Goal: Task Accomplishment & Management: Manage account settings

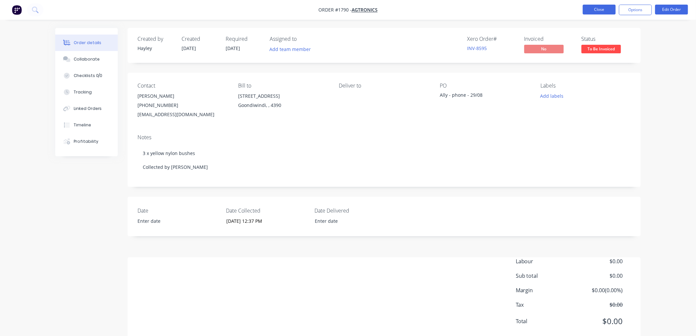
click at [594, 8] on button "Close" at bounding box center [599, 10] width 33 height 10
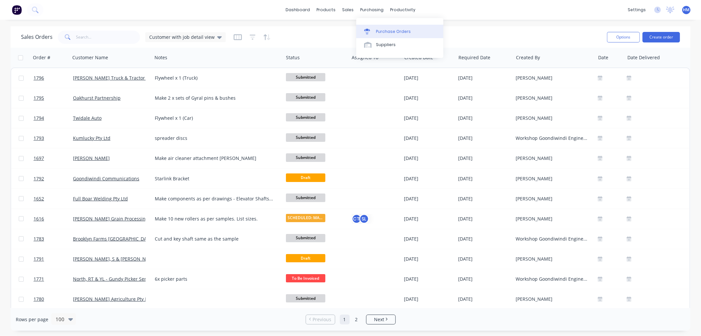
click at [383, 27] on link "Purchase Orders" at bounding box center [399, 31] width 87 height 13
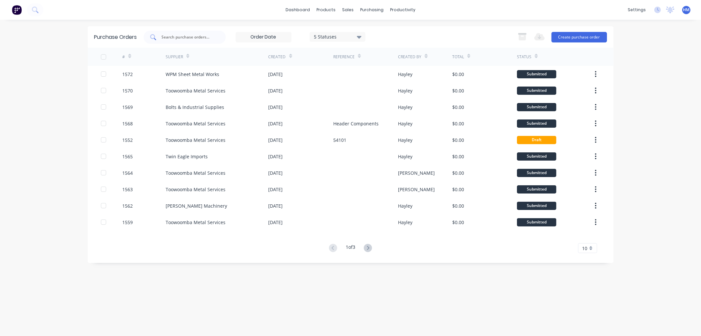
click at [193, 36] on input "text" at bounding box center [188, 37] width 55 height 7
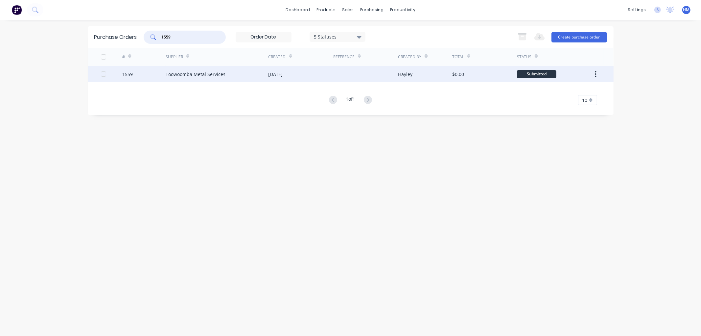
type input "1559"
click at [148, 77] on div "1559" at bounding box center [143, 74] width 43 height 16
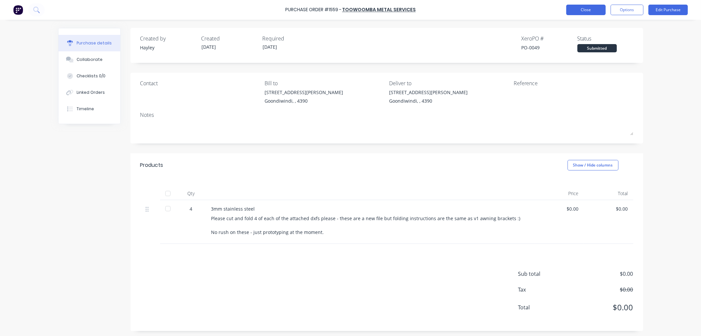
click at [584, 8] on button "Close" at bounding box center [586, 10] width 39 height 11
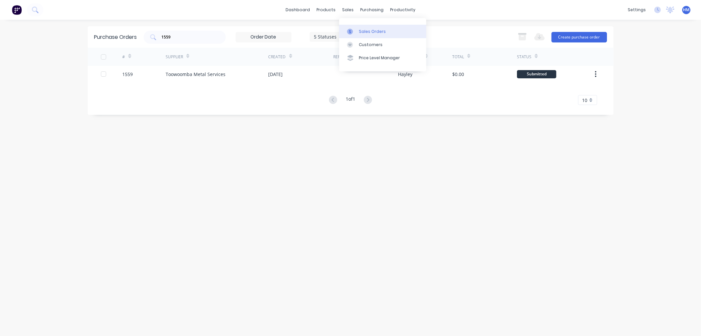
click at [365, 33] on div "Sales Orders" at bounding box center [372, 32] width 27 height 6
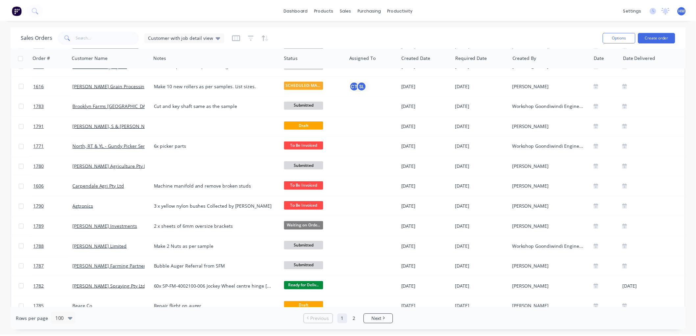
scroll to position [146, 0]
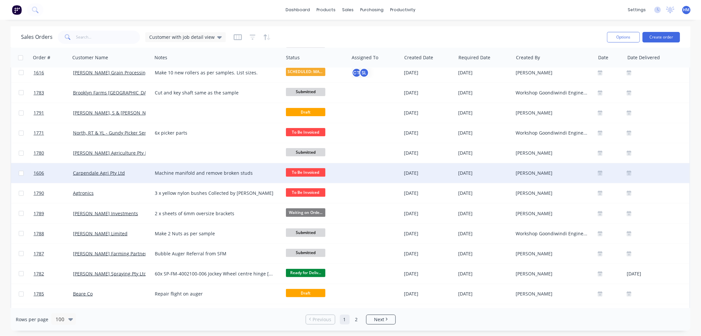
click at [145, 170] on div "Carpendale Agri Pty Ltd" at bounding box center [109, 173] width 73 height 7
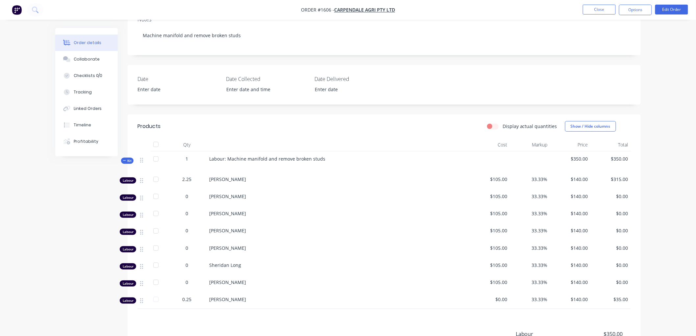
scroll to position [146, 0]
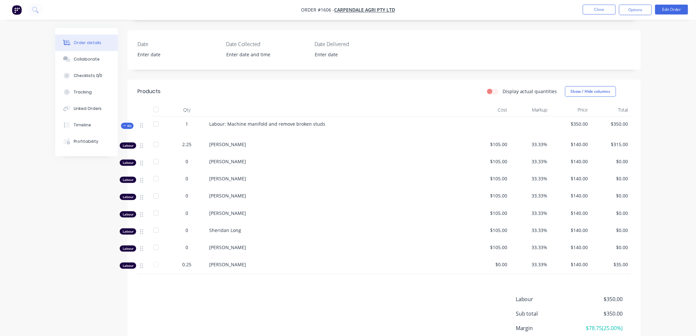
click at [129, 127] on span "Kit" at bounding box center [127, 125] width 9 height 5
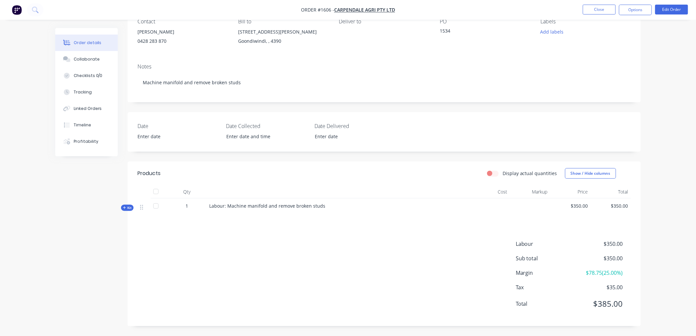
click at [126, 208] on span "Kit" at bounding box center [127, 207] width 9 height 5
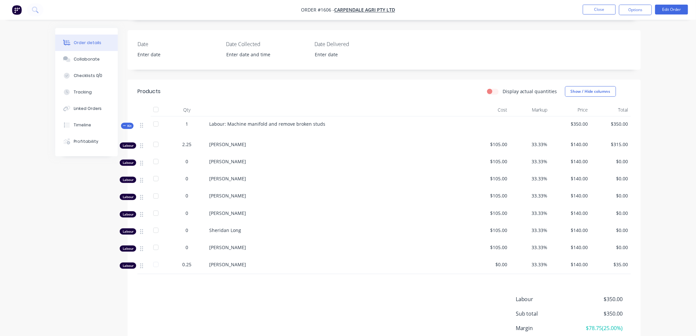
click at [499, 267] on span "$0.00" at bounding box center [489, 264] width 35 height 7
click at [672, 8] on button "Edit Order" at bounding box center [671, 10] width 33 height 10
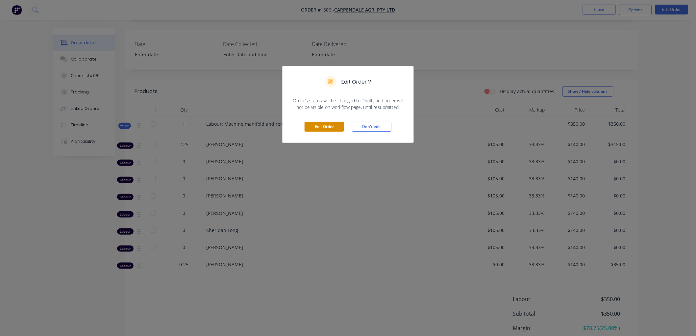
click at [329, 127] on button "Edit Order" at bounding box center [324, 127] width 39 height 10
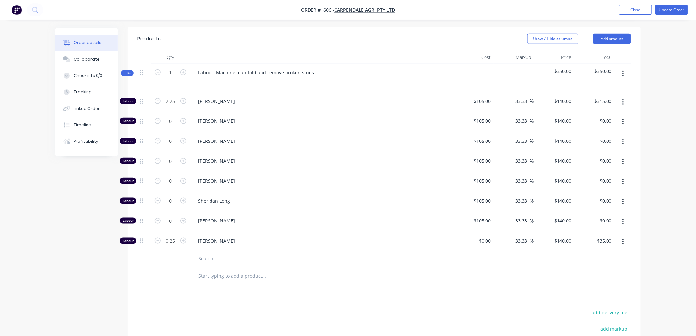
scroll to position [219, 0]
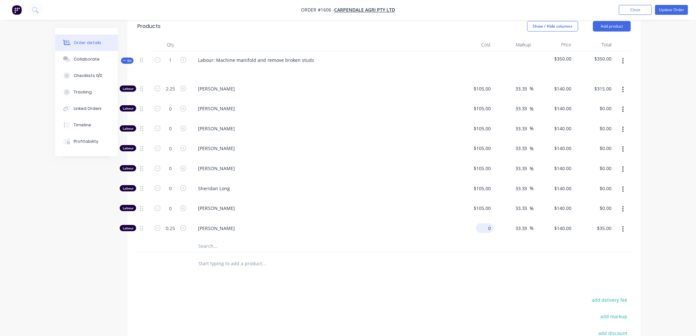
click at [486, 223] on input "0" at bounding box center [485, 228] width 15 height 10
type input "$0.01"
type input "$0.0133"
type input "$0.00"
type input "140"
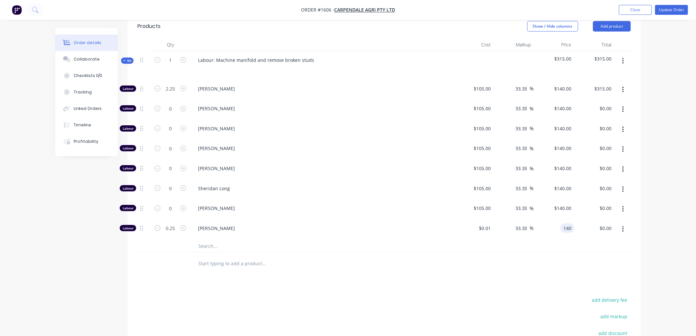
type input "1399900"
type input "$140.00"
type input "$35.00"
click at [475, 267] on div at bounding box center [383, 263] width 493 height 21
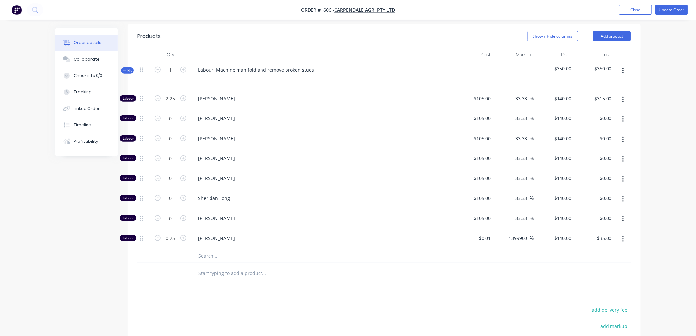
scroll to position [173, 0]
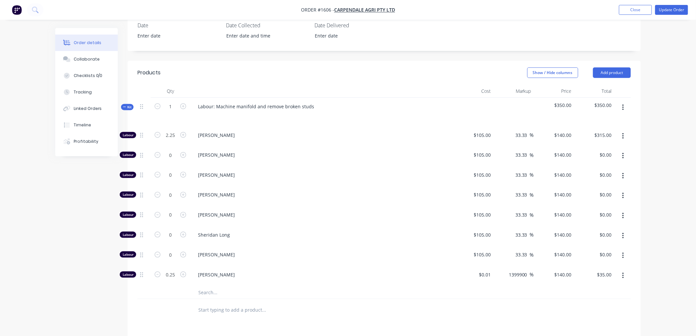
click at [123, 105] on icon at bounding box center [124, 106] width 3 height 3
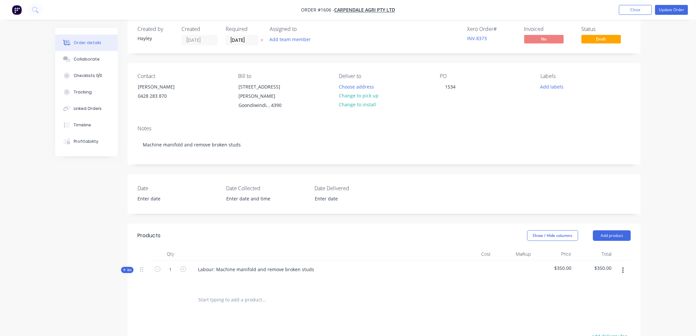
scroll to position [0, 0]
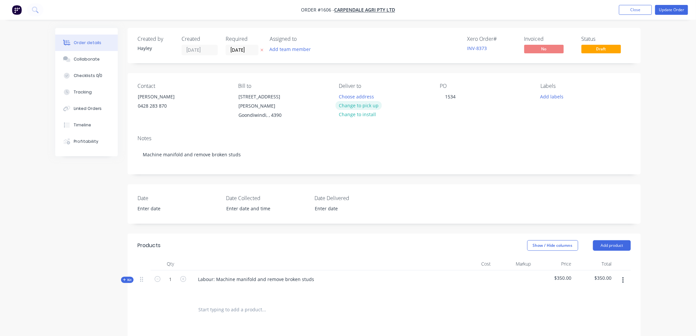
click at [365, 104] on button "Change to pick up" at bounding box center [358, 105] width 47 height 9
click at [670, 9] on button "Update Order" at bounding box center [671, 10] width 33 height 10
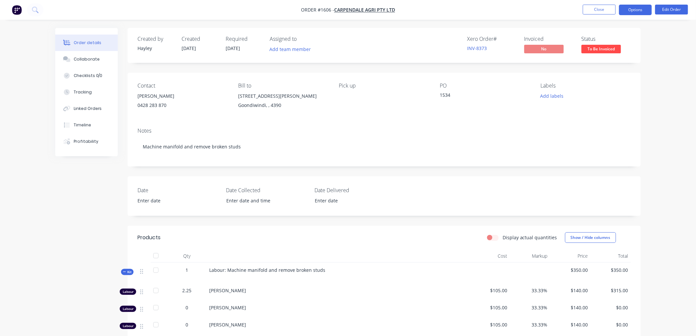
click at [625, 10] on button "Options" at bounding box center [635, 10] width 33 height 11
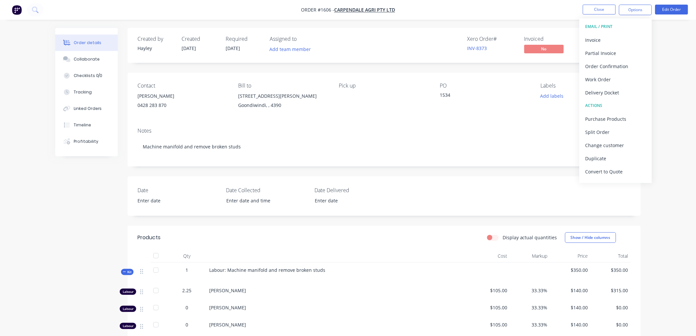
click at [614, 32] on button "EMAIL / PRINT" at bounding box center [615, 26] width 72 height 13
click at [609, 38] on div "Invoice" at bounding box center [615, 40] width 61 height 10
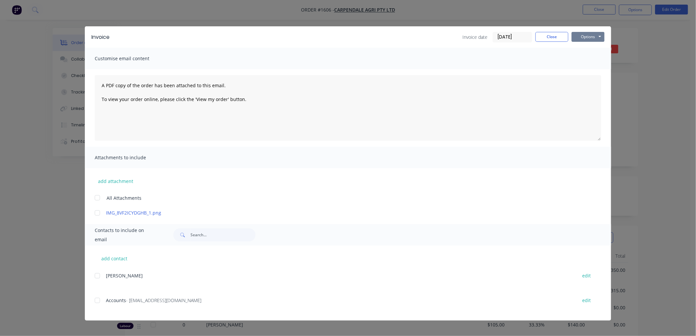
drag, startPoint x: 594, startPoint y: 38, endPoint x: 595, endPoint y: 42, distance: 4.3
click at [594, 37] on button "Options" at bounding box center [588, 37] width 33 height 10
click at [594, 47] on button "Preview" at bounding box center [593, 48] width 42 height 11
drag, startPoint x: 96, startPoint y: 302, endPoint x: 159, endPoint y: 292, distance: 63.9
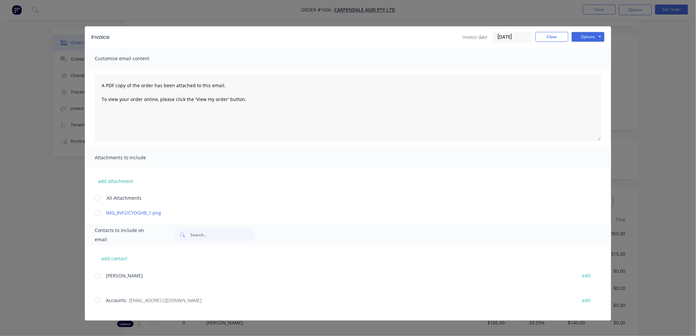
click at [96, 301] on div at bounding box center [97, 300] width 13 height 13
click at [523, 35] on input "[DATE]" at bounding box center [512, 37] width 39 height 10
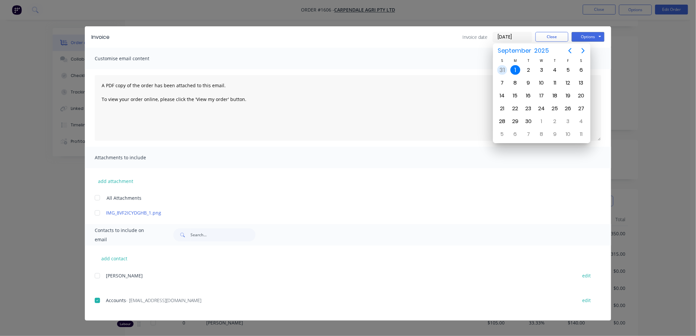
click at [505, 71] on div "31" at bounding box center [502, 70] width 10 height 10
type input "[DATE]"
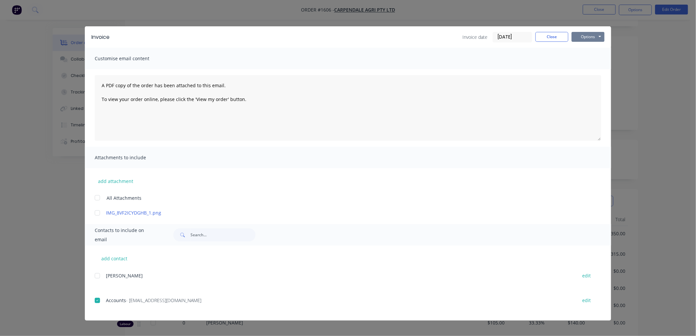
click at [581, 36] on button "Options" at bounding box center [588, 37] width 33 height 10
click at [597, 67] on button "Email" at bounding box center [593, 70] width 42 height 11
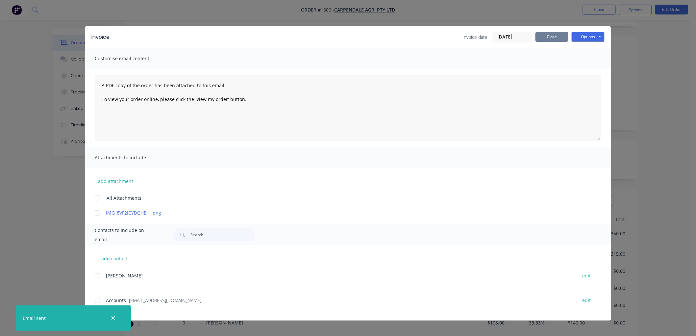
click at [541, 38] on button "Close" at bounding box center [551, 37] width 33 height 10
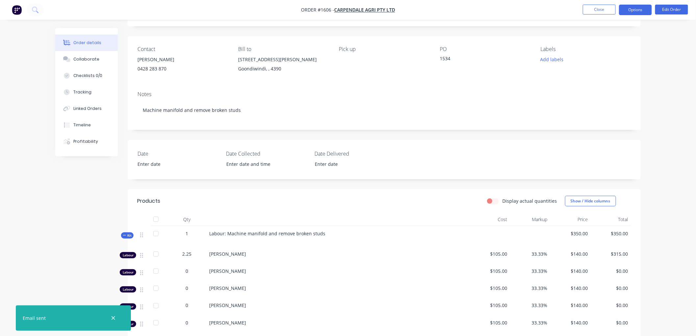
click at [629, 12] on button "Options" at bounding box center [635, 10] width 33 height 11
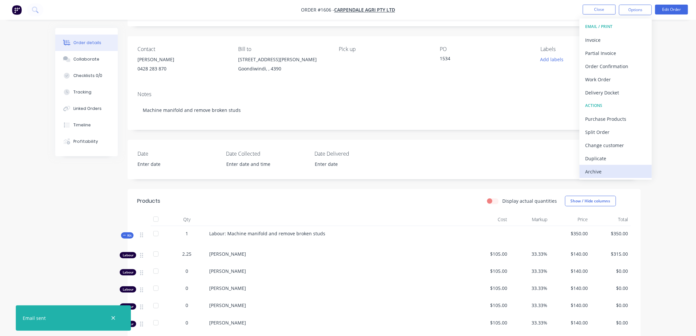
click at [599, 172] on div "Archive" at bounding box center [615, 172] width 61 height 10
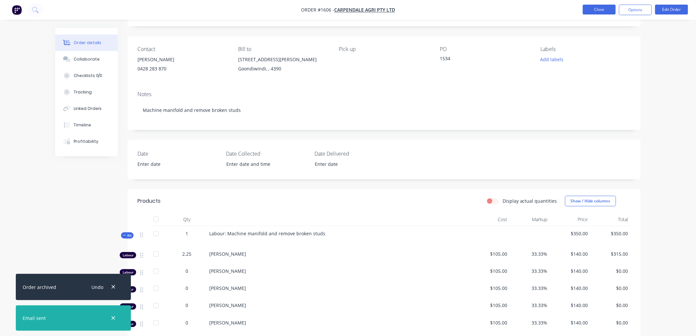
click at [604, 10] on button "Close" at bounding box center [599, 10] width 33 height 10
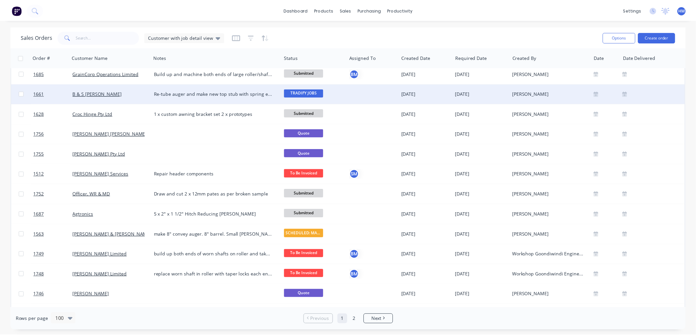
scroll to position [511, 0]
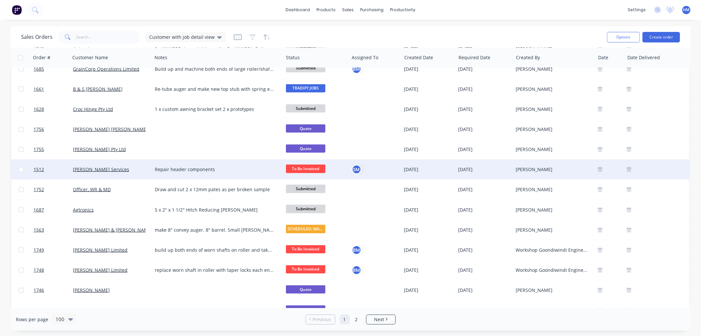
click at [130, 163] on div "[PERSON_NAME] Services" at bounding box center [111, 169] width 82 height 20
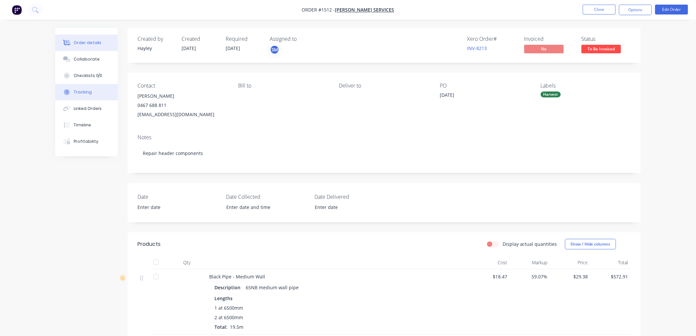
click at [91, 94] on button "Tracking" at bounding box center [86, 92] width 62 height 16
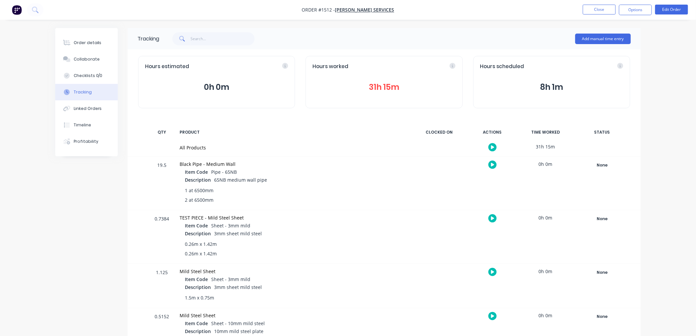
click at [381, 87] on button "31h 15m" at bounding box center [383, 87] width 143 height 12
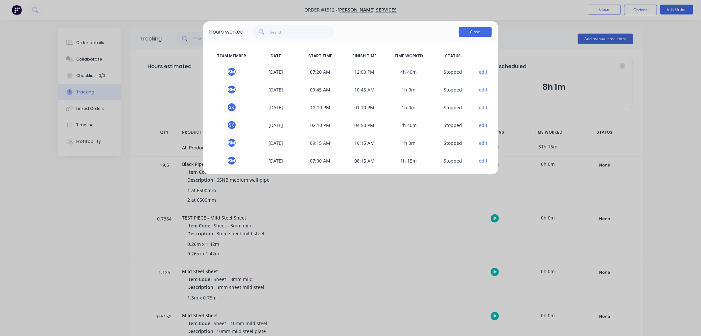
click at [476, 32] on button "Close" at bounding box center [475, 32] width 33 height 10
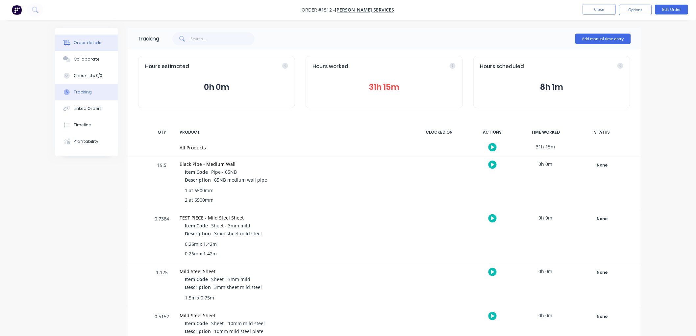
drag, startPoint x: 93, startPoint y: 45, endPoint x: 102, endPoint y: 42, distance: 9.9
click at [102, 42] on button "Order details" at bounding box center [86, 43] width 62 height 16
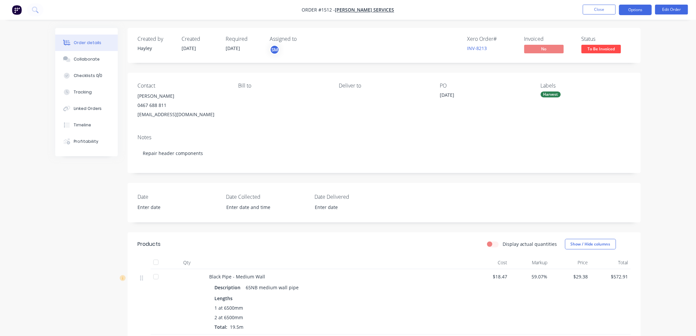
click at [635, 11] on button "Options" at bounding box center [635, 10] width 33 height 11
click at [670, 14] on button "Edit Order" at bounding box center [671, 10] width 33 height 10
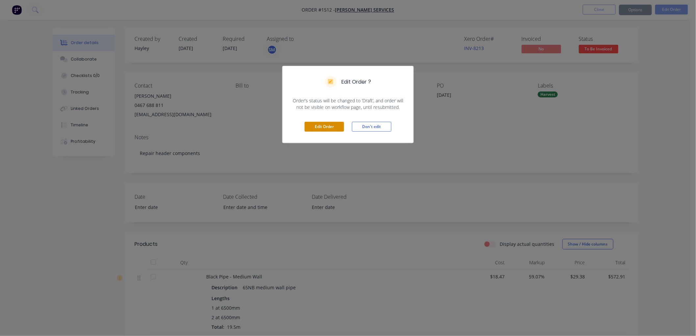
click at [323, 124] on button "Edit Order" at bounding box center [324, 127] width 39 height 10
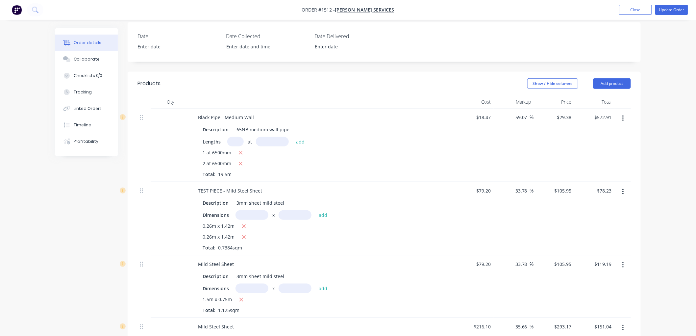
scroll to position [183, 0]
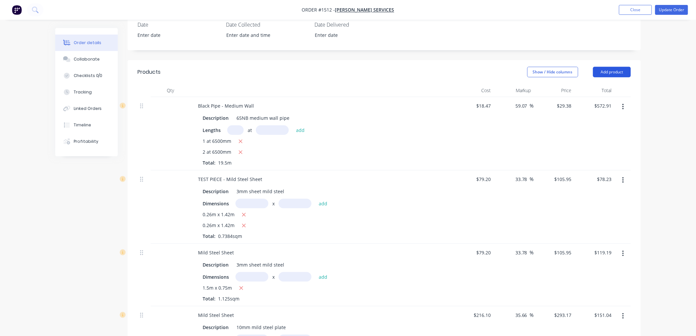
click at [616, 67] on button "Add product" at bounding box center [612, 72] width 38 height 11
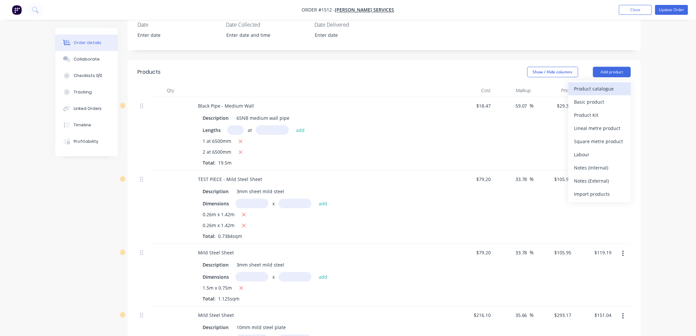
click at [593, 84] on div "Product catalogue" at bounding box center [599, 89] width 51 height 10
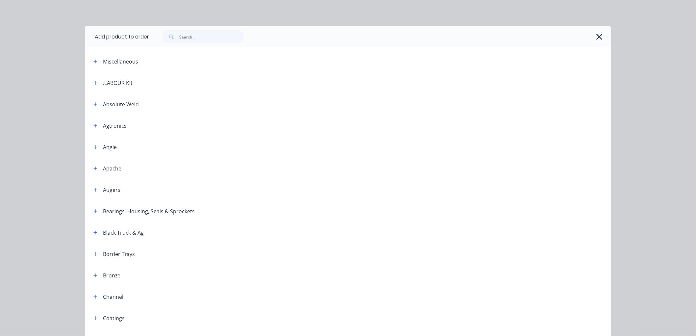
click at [88, 81] on div ".LABOUR Kit" at bounding box center [110, 83] width 44 height 8
click at [91, 80] on button "button" at bounding box center [95, 83] width 8 height 8
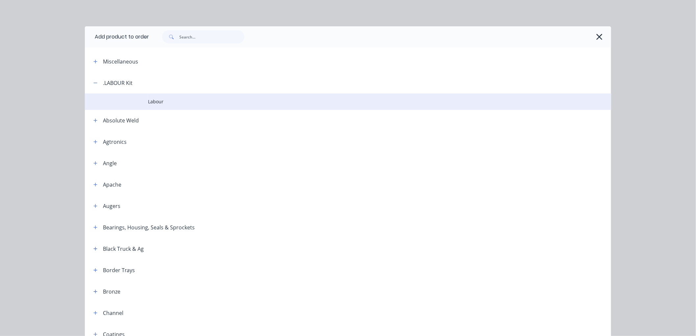
click at [162, 101] on span "Labour" at bounding box center [333, 101] width 370 height 7
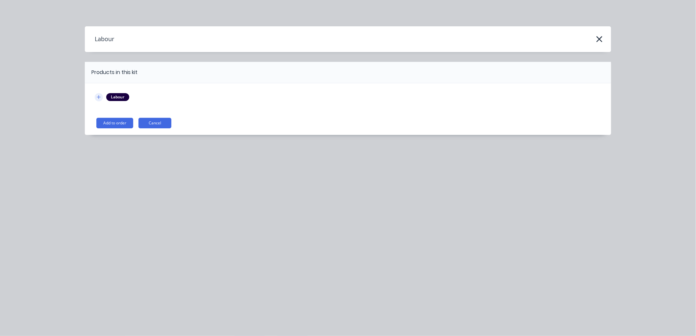
click at [98, 98] on icon "button" at bounding box center [99, 97] width 4 height 5
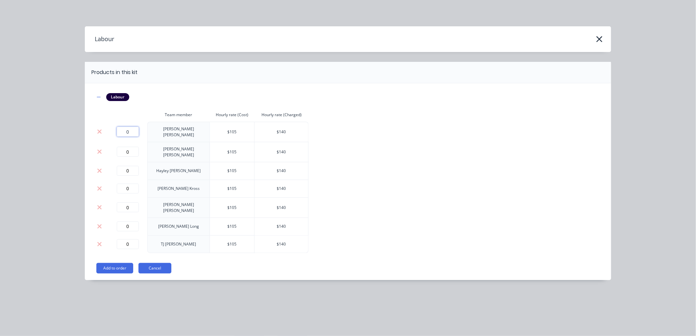
drag, startPoint x: 126, startPoint y: 131, endPoint x: 105, endPoint y: 131, distance: 21.0
click at [105, 131] on tr "0 [PERSON_NAME] $ 105 $ 140" at bounding box center [202, 132] width 214 height 20
type input "31.25"
click at [113, 263] on button "Add to order" at bounding box center [114, 268] width 37 height 11
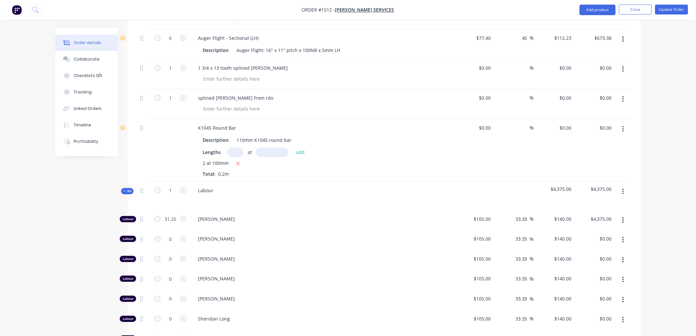
scroll to position [658, 0]
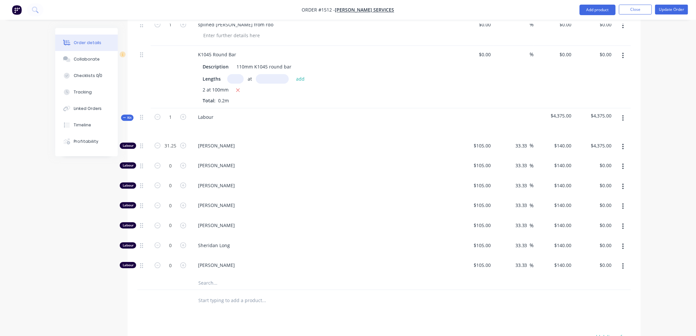
click at [128, 115] on span "Kit" at bounding box center [127, 117] width 9 height 5
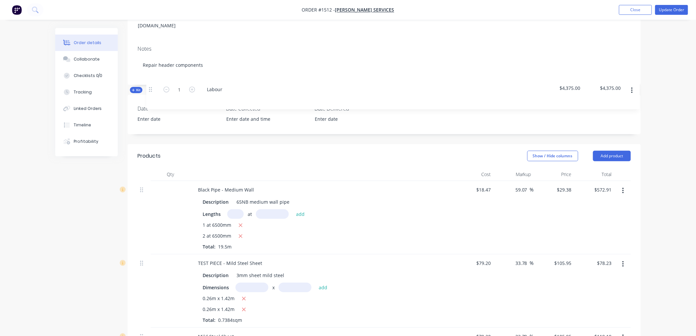
scroll to position [97, 0]
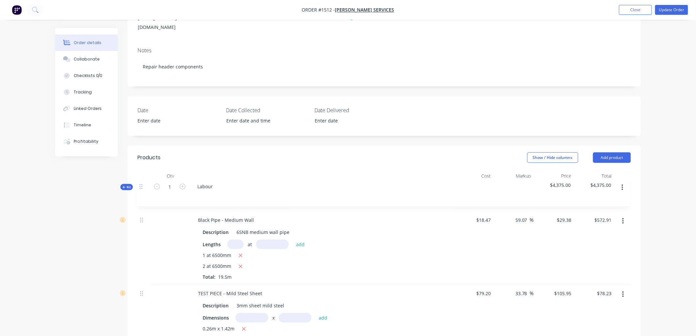
drag, startPoint x: 141, startPoint y: 128, endPoint x: 140, endPoint y: 182, distance: 53.6
click at [675, 12] on button "Update Order" at bounding box center [671, 10] width 33 height 10
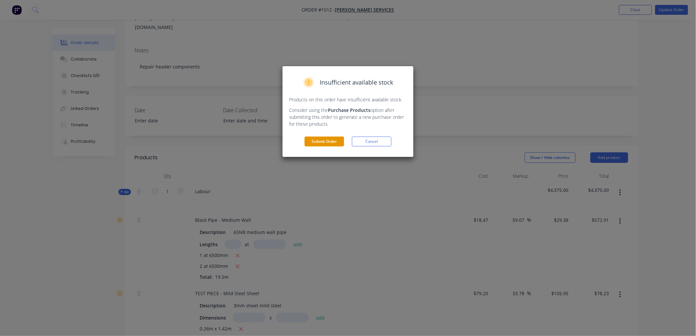
click at [321, 146] on button "Submit Order" at bounding box center [324, 141] width 39 height 10
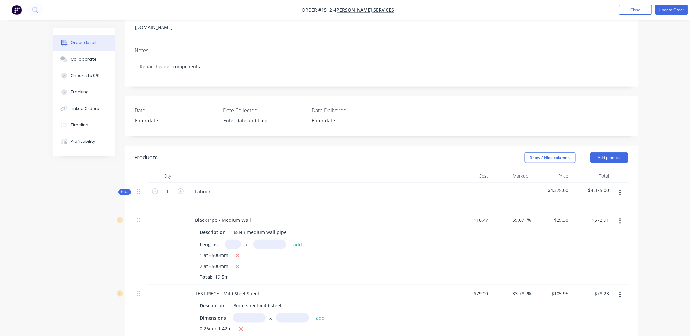
click at [323, 141] on div "Product has no price A product on this order contains no price. Submit anyway C…" at bounding box center [348, 168] width 696 height 336
click at [88, 61] on div "Collaborate" at bounding box center [84, 59] width 26 height 6
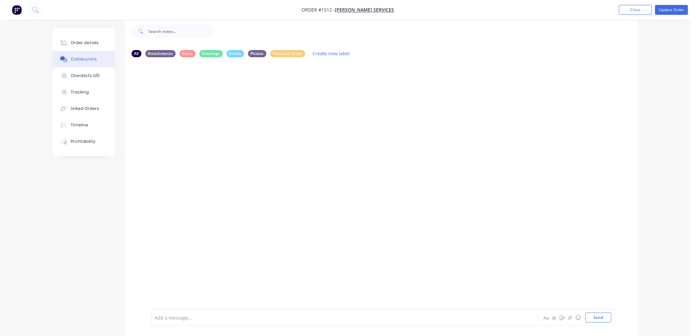
scroll to position [10, 0]
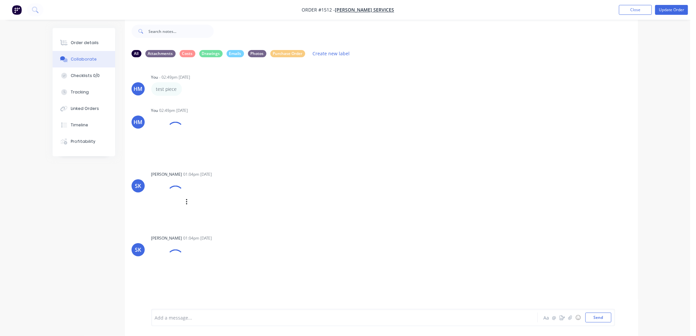
click at [175, 191] on div at bounding box center [174, 193] width 23 height 23
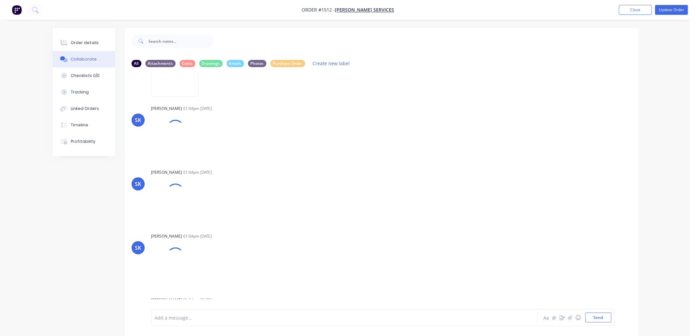
scroll to position [1352, 0]
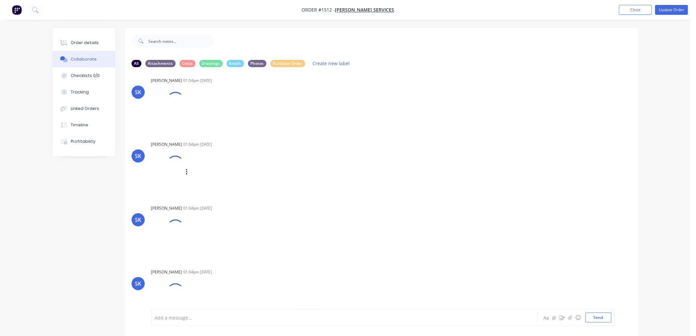
click at [169, 163] on div at bounding box center [175, 164] width 22 height 22
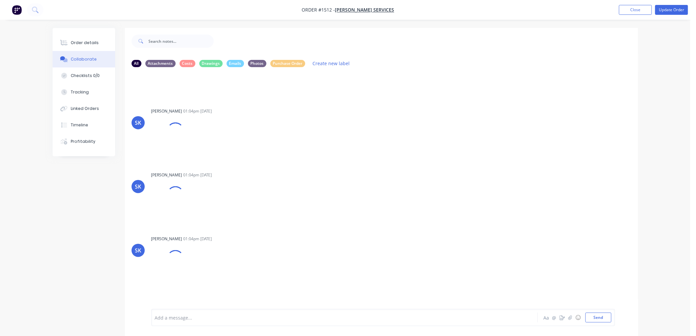
scroll to position [1398, 0]
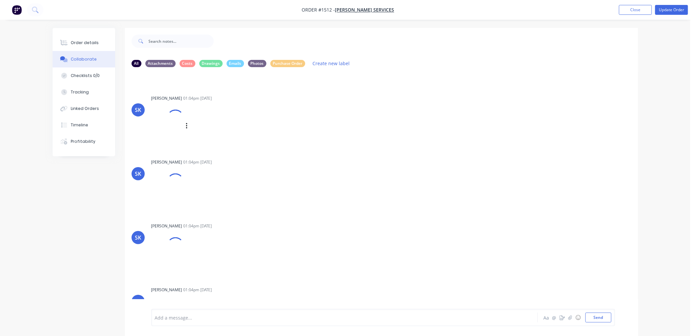
click at [175, 120] on div at bounding box center [175, 118] width 22 height 22
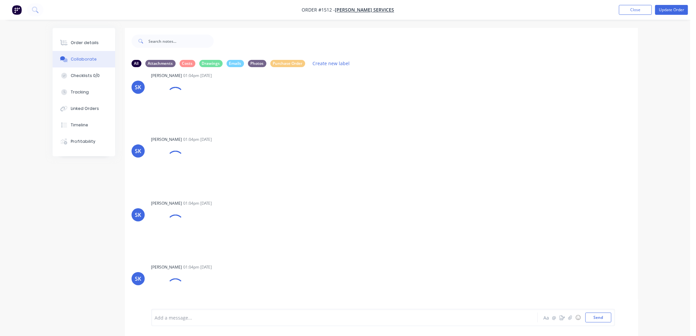
scroll to position [1434, 0]
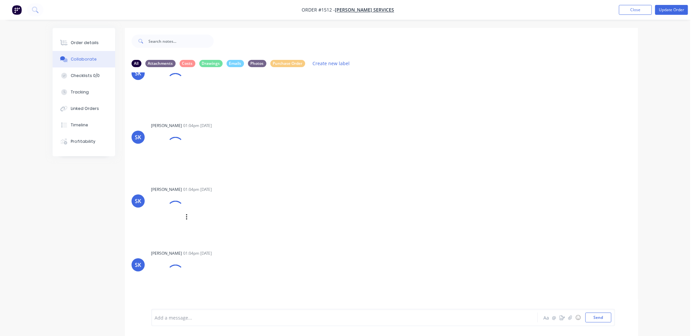
click at [169, 201] on div at bounding box center [175, 209] width 17 height 17
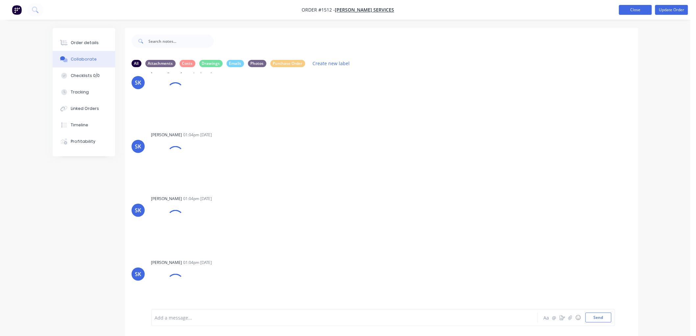
click at [639, 12] on button "Close" at bounding box center [635, 10] width 33 height 10
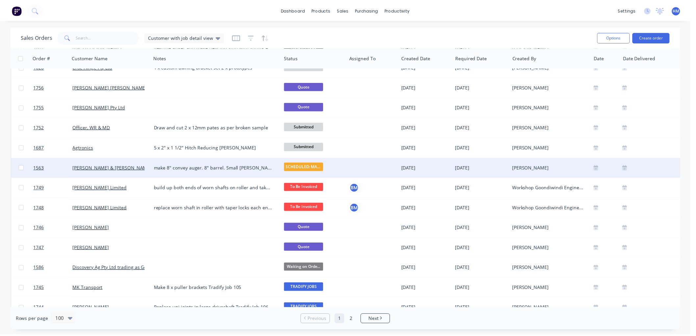
scroll to position [584, 0]
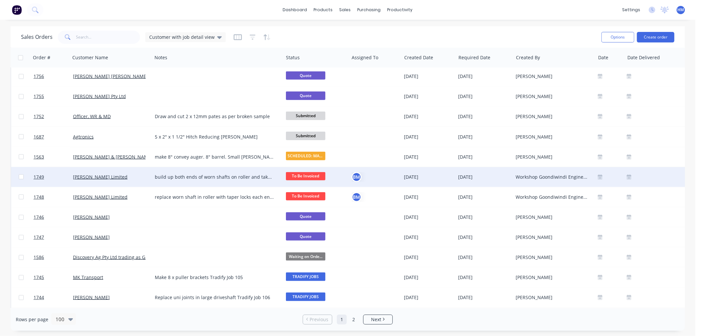
click at [141, 175] on div "[PERSON_NAME] Limited" at bounding box center [109, 177] width 73 height 7
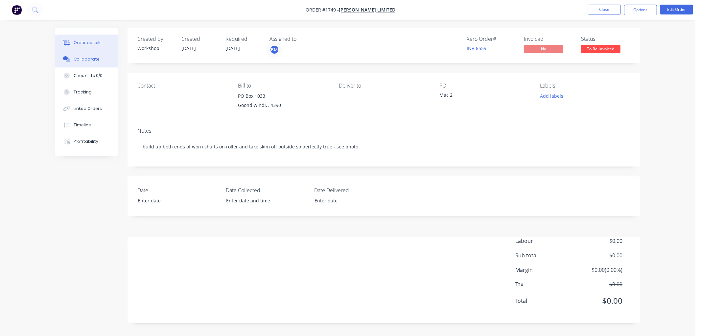
click at [83, 59] on div "Collaborate" at bounding box center [87, 59] width 26 height 6
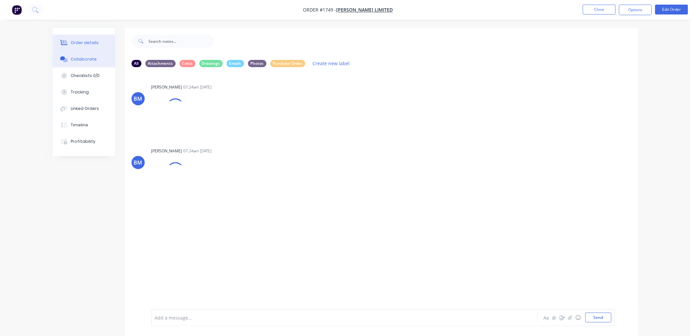
click at [74, 43] on div "Order details" at bounding box center [85, 43] width 28 height 6
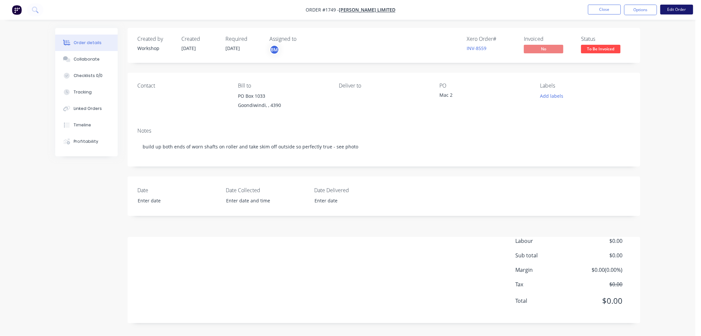
click at [672, 7] on button "Edit Order" at bounding box center [677, 10] width 33 height 10
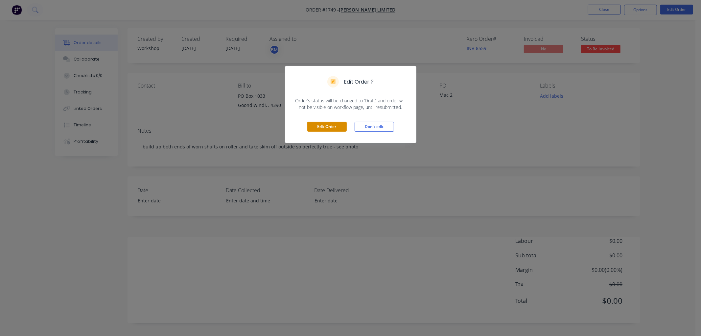
click at [333, 129] on button "Edit Order" at bounding box center [326, 127] width 39 height 10
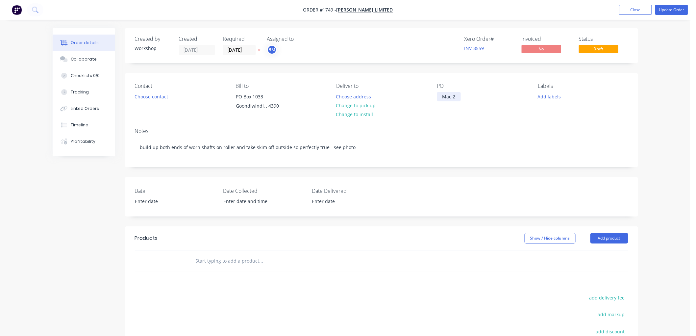
click at [454, 95] on div "Mac 2" at bounding box center [449, 97] width 24 height 10
click at [221, 271] on div at bounding box center [305, 260] width 237 height 21
click at [91, 93] on button "Tracking" at bounding box center [84, 92] width 62 height 16
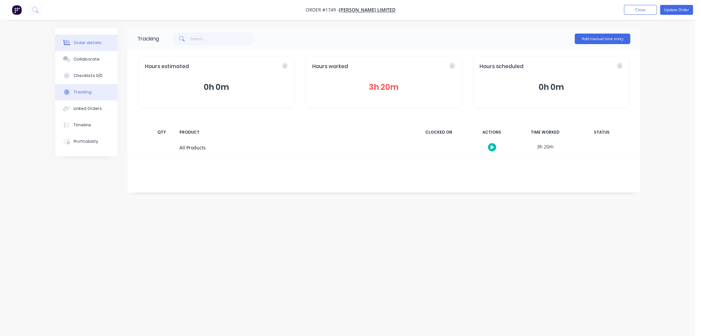
click at [101, 42] on button "Order details" at bounding box center [86, 43] width 62 height 16
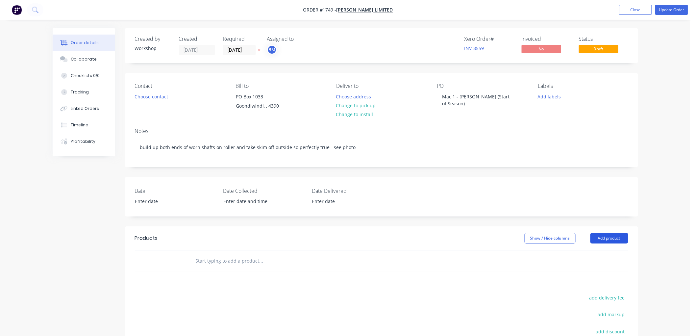
click at [617, 234] on button "Add product" at bounding box center [609, 238] width 38 height 11
click at [599, 255] on div "Product catalogue" at bounding box center [597, 255] width 51 height 10
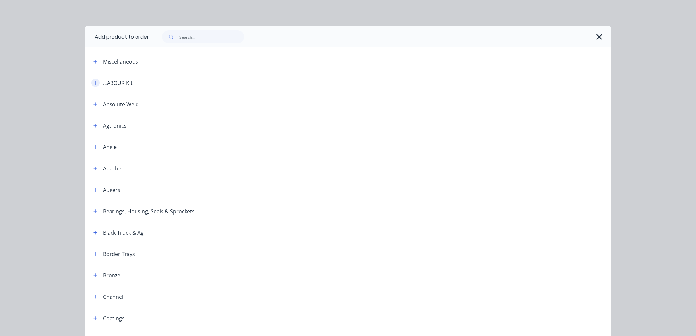
click at [91, 81] on button "button" at bounding box center [95, 83] width 8 height 8
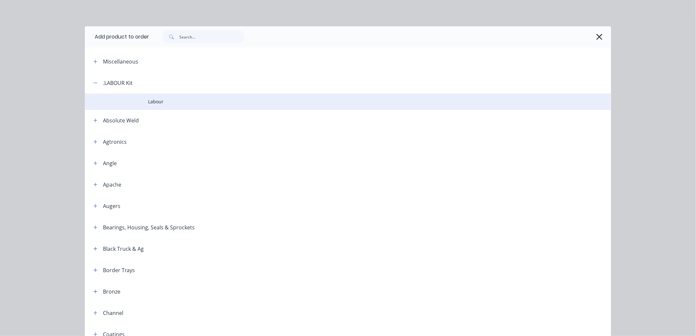
click at [148, 103] on span "Labour" at bounding box center [333, 101] width 370 height 7
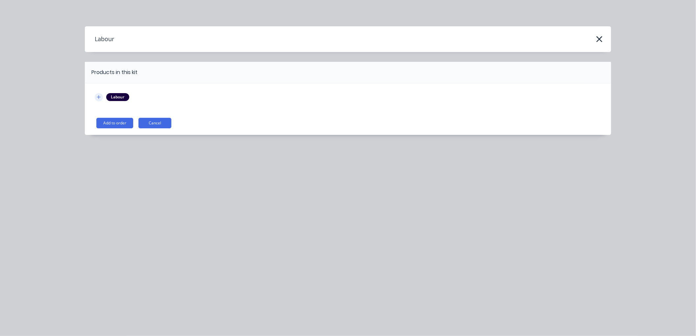
click at [96, 99] on button "button" at bounding box center [99, 97] width 8 height 8
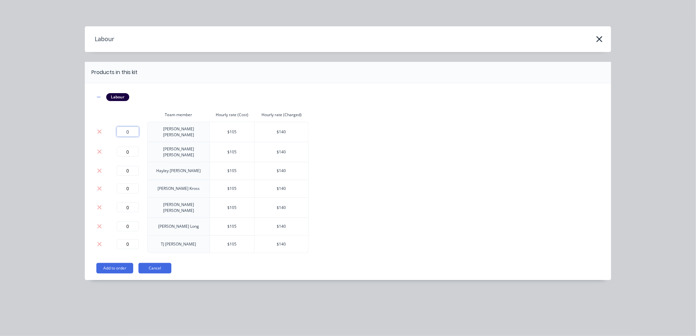
drag, startPoint x: 126, startPoint y: 131, endPoint x: 122, endPoint y: 131, distance: 3.9
click at [122, 131] on input "0" at bounding box center [128, 132] width 22 height 10
type input "3.4"
click at [117, 265] on button "Add to order" at bounding box center [114, 268] width 37 height 11
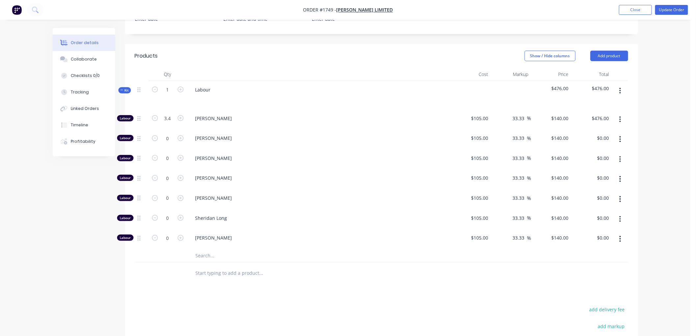
scroll to position [183, 0]
click at [620, 120] on icon "button" at bounding box center [620, 118] width 2 height 7
click at [596, 134] on div "Duplicate" at bounding box center [597, 137] width 51 height 10
type input "0.1"
type input "$14.00"
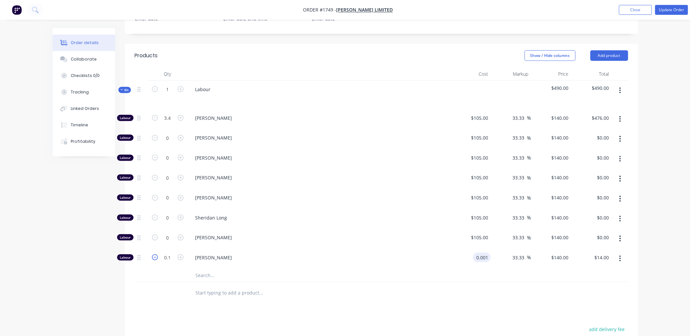
type input "$0.001"
type input "$0.0013"
type input "$0.00"
type input "140"
type input "13999900"
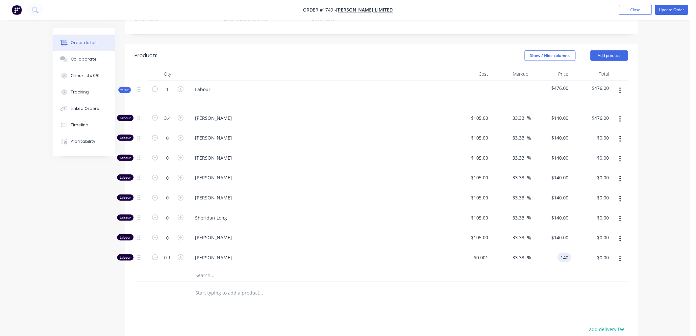
type input "$140.00"
type input "$14.00"
click at [408, 292] on div at bounding box center [306, 292] width 232 height 13
click at [123, 91] on icon at bounding box center [121, 89] width 3 height 3
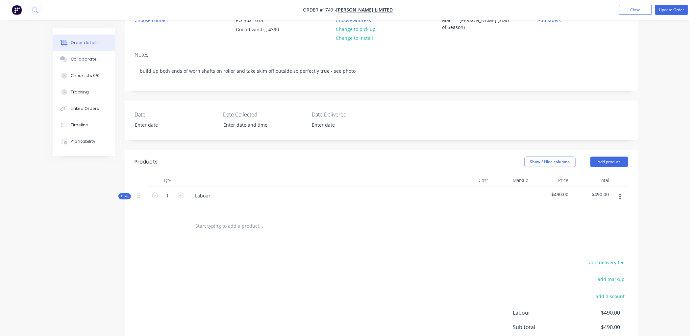
scroll to position [0, 0]
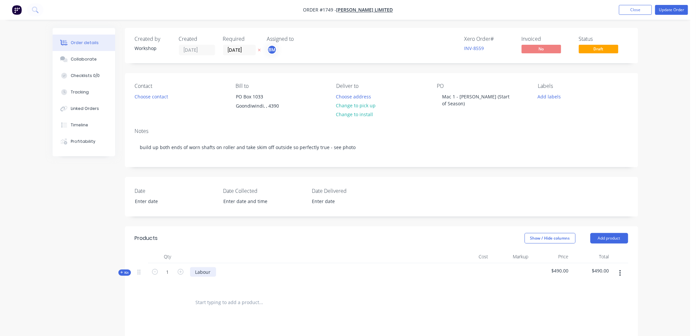
click at [211, 276] on div "Labour" at bounding box center [203, 272] width 26 height 10
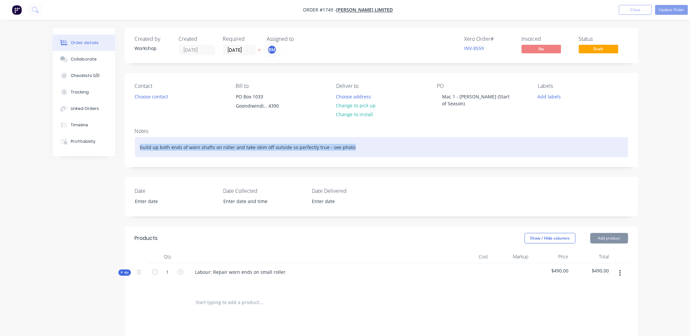
drag, startPoint x: 347, startPoint y: 149, endPoint x: 130, endPoint y: 152, distance: 216.7
click at [130, 152] on div "Notes build up both ends of worn shafts on roller and take skim off outside so …" at bounding box center [381, 145] width 513 height 44
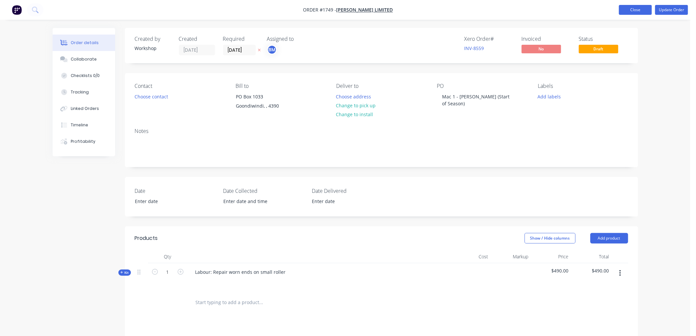
click at [633, 8] on button "Close" at bounding box center [635, 10] width 33 height 10
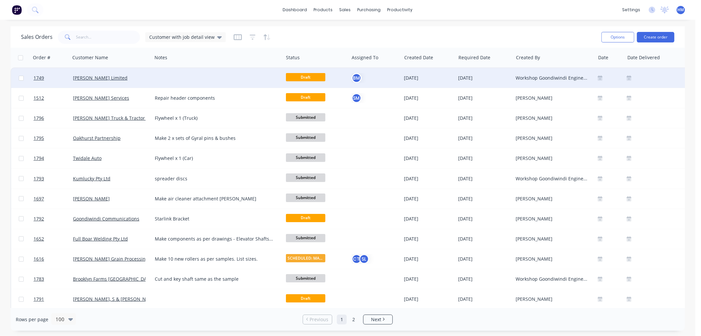
click at [145, 73] on div "[PERSON_NAME] Limited" at bounding box center [111, 78] width 82 height 20
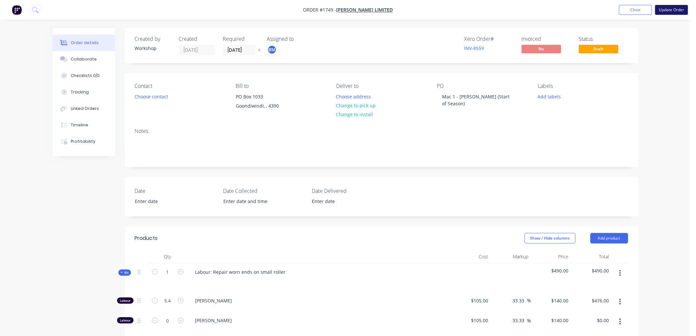
click at [675, 8] on button "Update Order" at bounding box center [671, 10] width 33 height 10
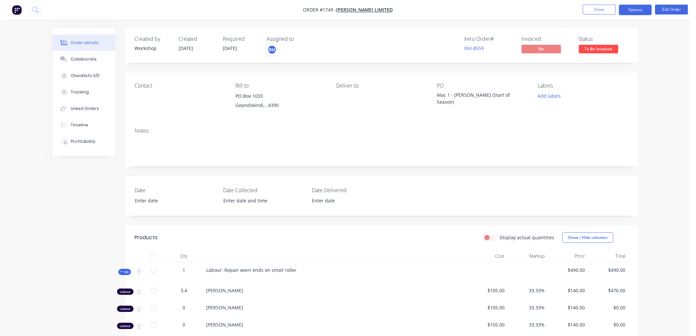
click at [628, 9] on button "Options" at bounding box center [635, 10] width 33 height 11
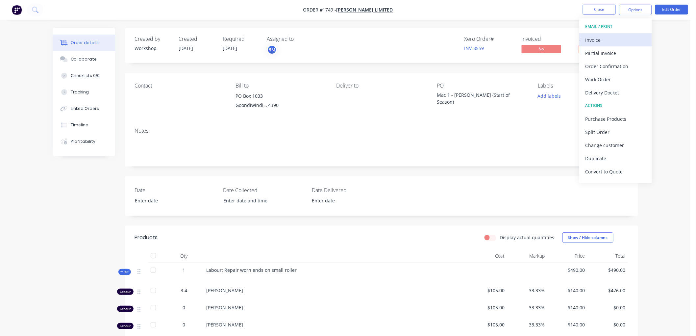
click at [621, 42] on div "Invoice" at bounding box center [615, 40] width 61 height 10
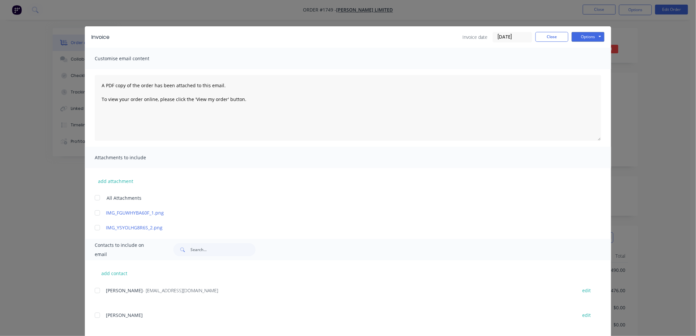
click at [512, 34] on input "[DATE]" at bounding box center [512, 37] width 39 height 10
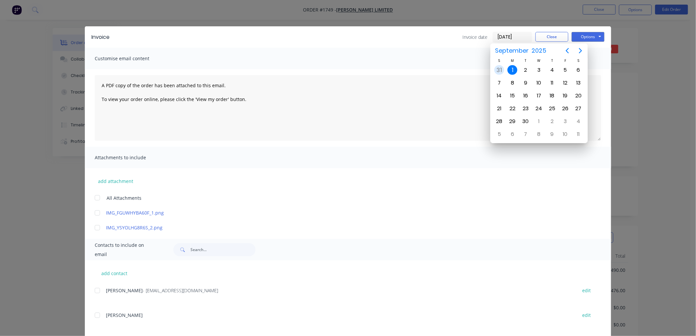
drag, startPoint x: 502, startPoint y: 64, endPoint x: 541, endPoint y: 49, distance: 42.0
click at [505, 64] on div "31" at bounding box center [499, 70] width 13 height 12
type input "[DATE]"
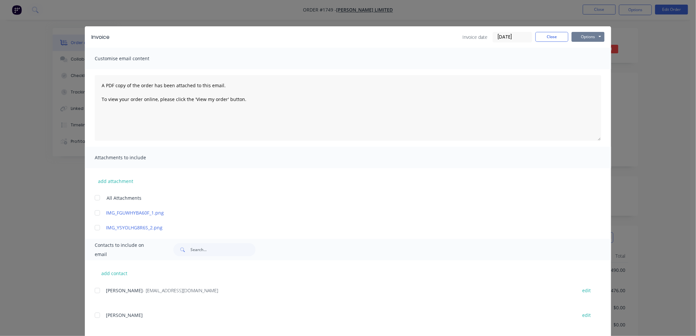
click at [576, 37] on button "Options" at bounding box center [588, 37] width 33 height 10
click at [598, 48] on button "Preview" at bounding box center [593, 48] width 42 height 11
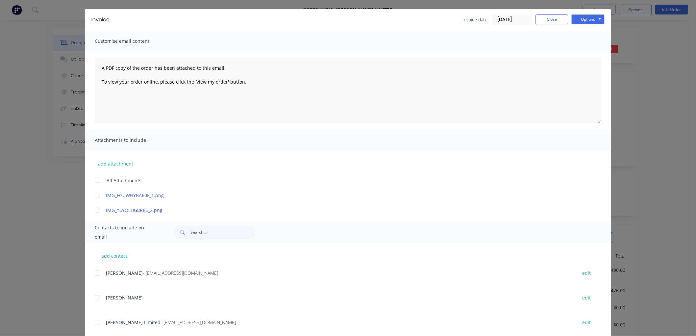
scroll to position [33, 0]
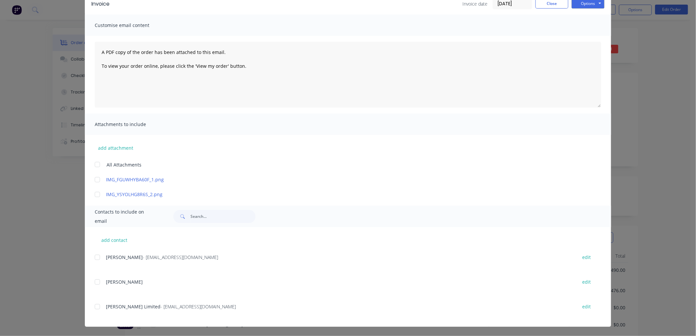
click at [95, 306] on div at bounding box center [97, 306] width 13 height 13
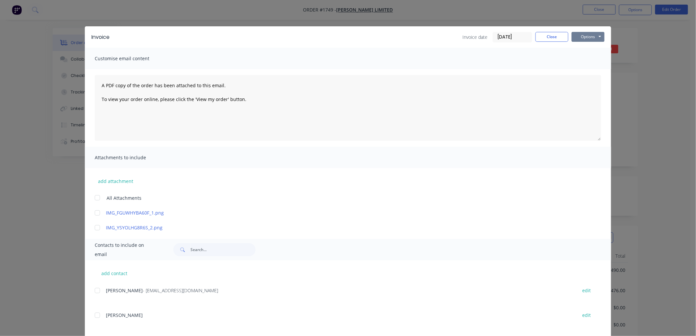
click at [586, 39] on button "Options" at bounding box center [588, 37] width 33 height 10
click at [592, 67] on button "Email" at bounding box center [593, 70] width 42 height 11
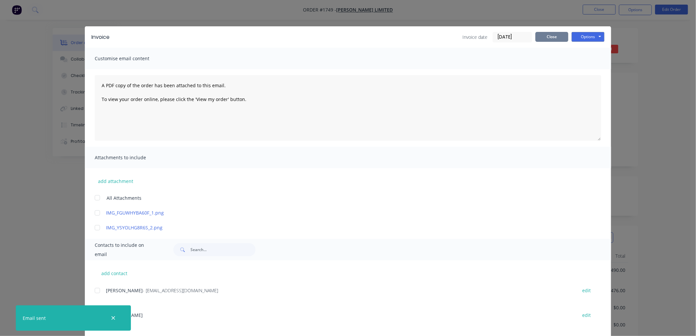
drag, startPoint x: 547, startPoint y: 35, endPoint x: 609, endPoint y: 17, distance: 64.6
click at [557, 32] on button "Close" at bounding box center [551, 37] width 33 height 10
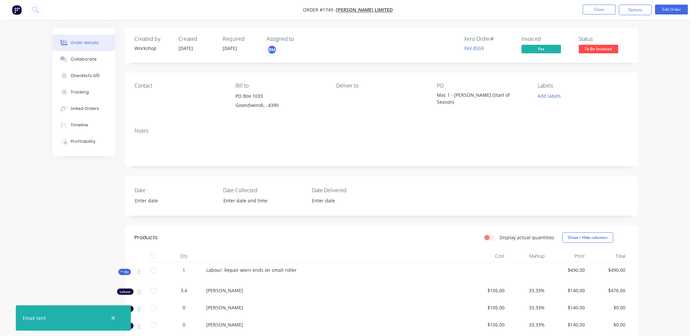
drag, startPoint x: 624, startPoint y: 11, endPoint x: 627, endPoint y: 16, distance: 6.7
click at [626, 11] on button "Options" at bounding box center [635, 10] width 33 height 11
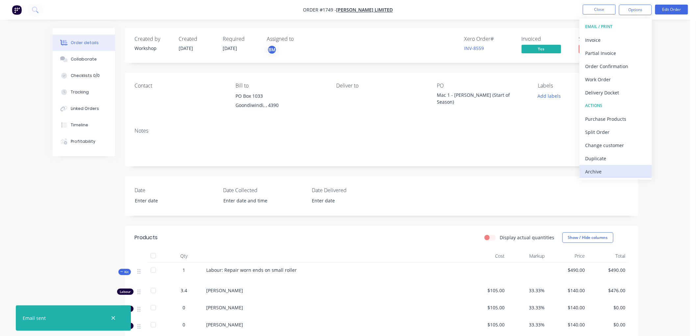
click at [591, 174] on div "Archive" at bounding box center [615, 172] width 61 height 10
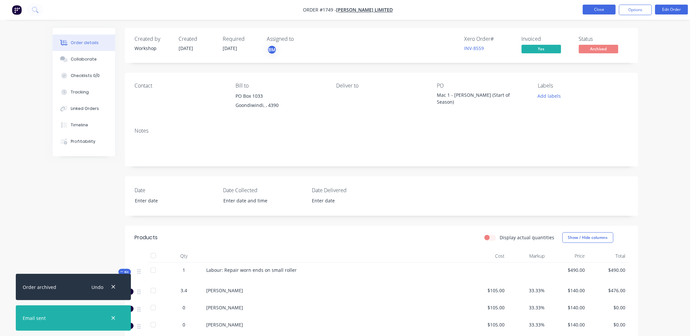
click at [600, 7] on button "Close" at bounding box center [599, 10] width 33 height 10
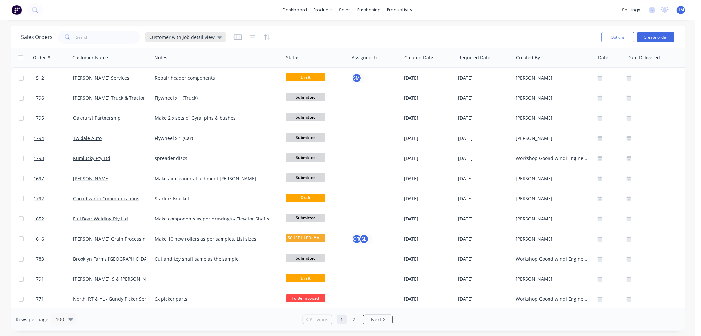
click at [189, 33] on div "Customer with job detail view" at bounding box center [185, 37] width 81 height 10
click at [173, 123] on button "Invoice" at bounding box center [184, 119] width 75 height 8
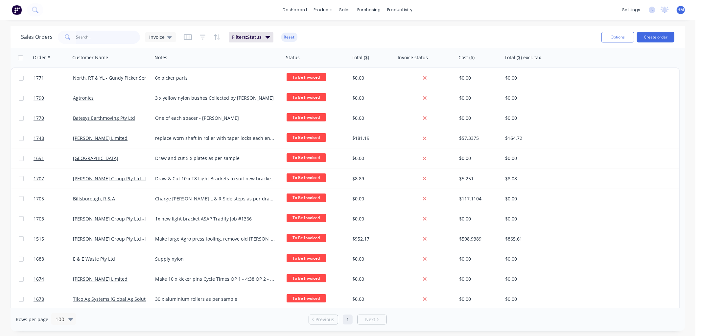
click at [91, 31] on input "text" at bounding box center [108, 37] width 64 height 13
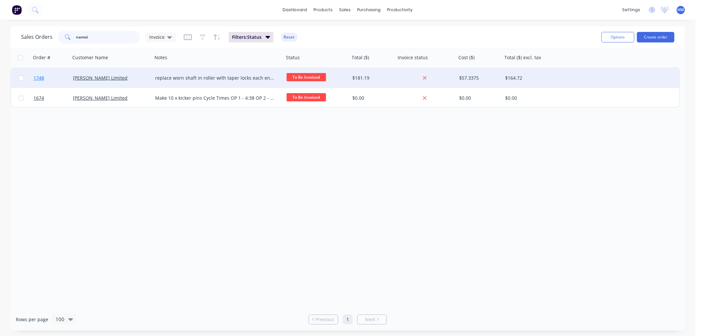
type input "namoi"
click at [62, 76] on link "1748" at bounding box center [53, 78] width 39 height 20
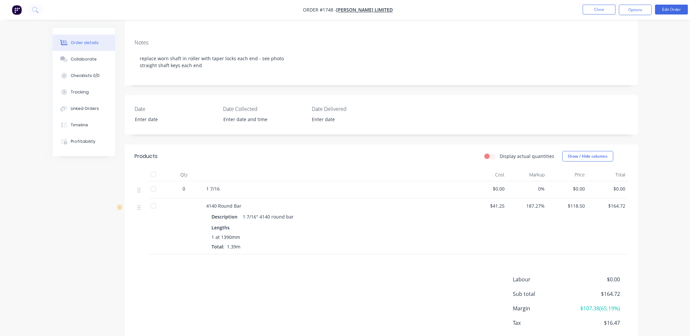
scroll to position [88, 0]
click at [675, 9] on button "Edit Order" at bounding box center [671, 10] width 33 height 10
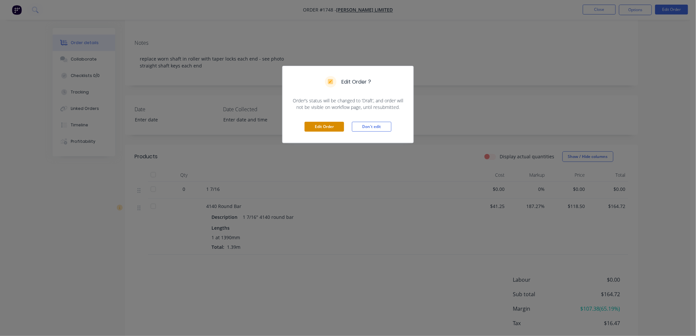
click at [313, 129] on button "Edit Order" at bounding box center [324, 127] width 39 height 10
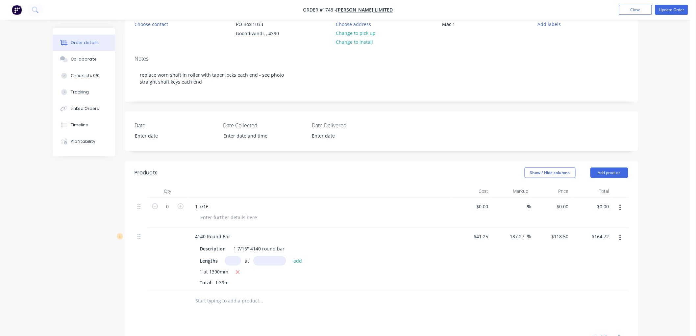
scroll to position [73, 0]
click at [619, 204] on icon "button" at bounding box center [620, 206] width 2 height 7
click at [581, 262] on div "Delete" at bounding box center [597, 264] width 51 height 10
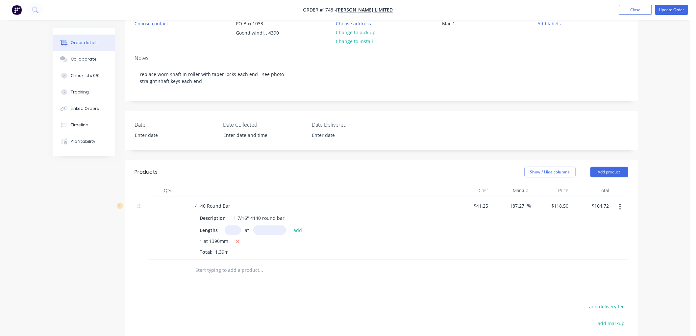
scroll to position [0, 0]
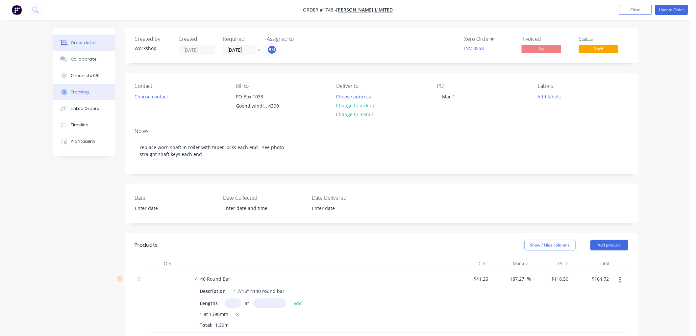
click at [84, 92] on div "Tracking" at bounding box center [80, 92] width 18 height 6
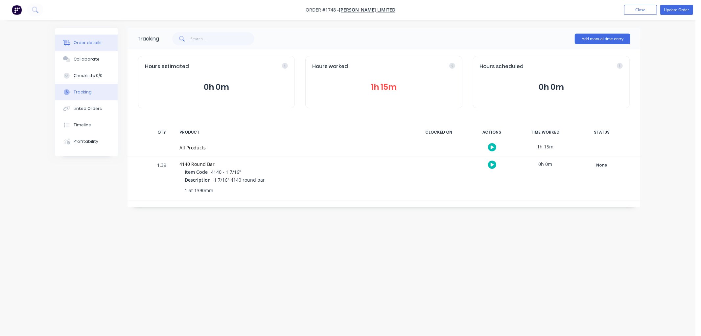
click at [77, 42] on div "Order details" at bounding box center [88, 43] width 28 height 6
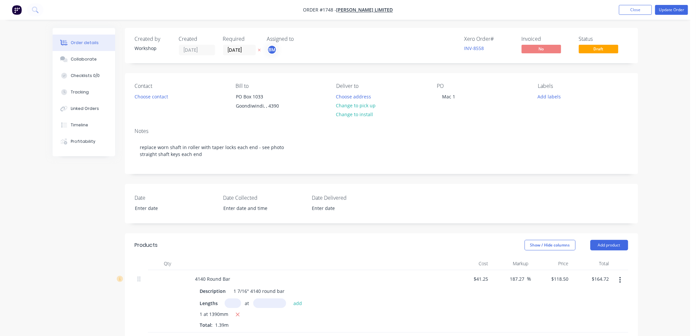
drag, startPoint x: 83, startPoint y: 61, endPoint x: 145, endPoint y: 60, distance: 61.8
click at [86, 60] on div "Collaborate" at bounding box center [84, 59] width 26 height 6
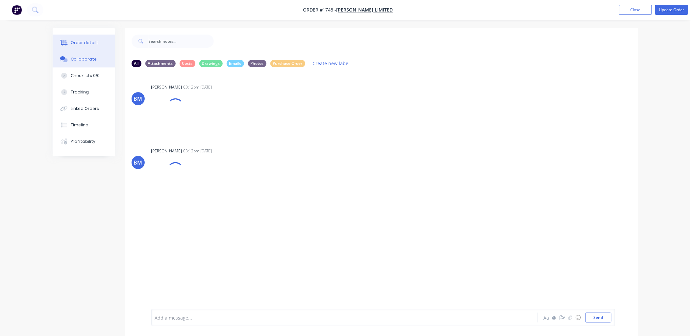
click at [71, 42] on div "Order details" at bounding box center [85, 43] width 28 height 6
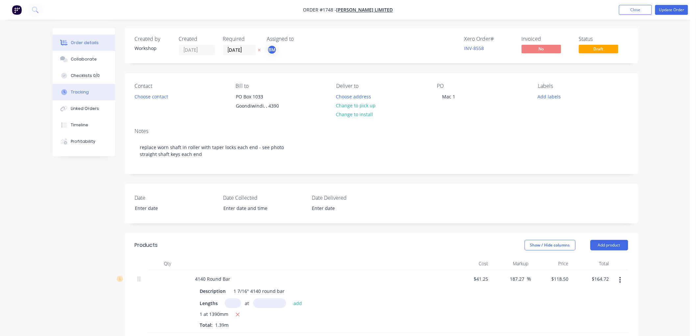
click at [93, 89] on button "Tracking" at bounding box center [84, 92] width 62 height 16
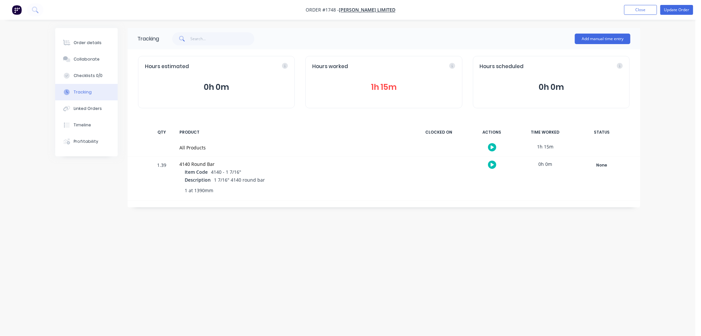
click at [378, 82] on button "1h 15m" at bounding box center [383, 87] width 143 height 12
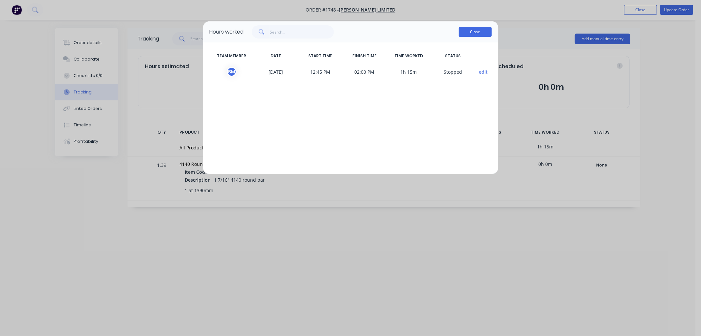
click at [481, 35] on button "Close" at bounding box center [475, 32] width 33 height 10
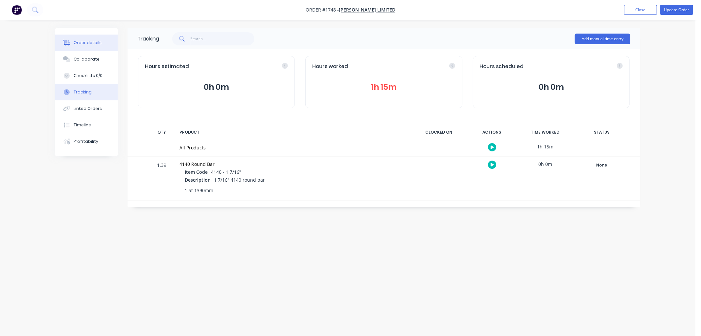
click at [86, 43] on div "Order details" at bounding box center [88, 43] width 28 height 6
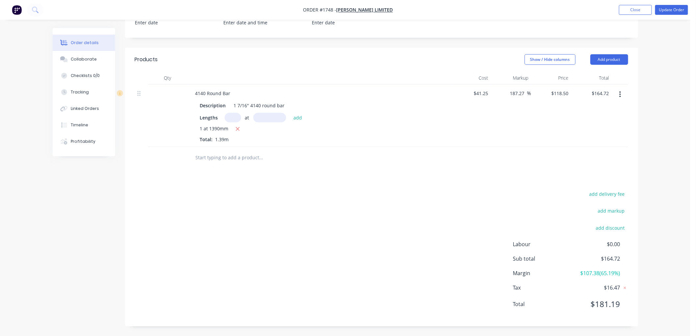
scroll to position [186, 0]
click at [612, 61] on button "Add product" at bounding box center [609, 59] width 38 height 11
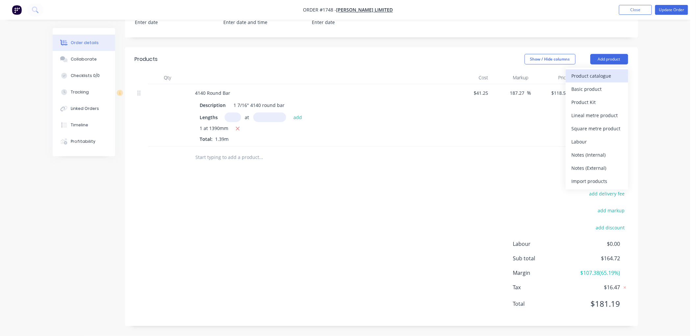
click at [601, 73] on div "Product catalogue" at bounding box center [597, 76] width 51 height 10
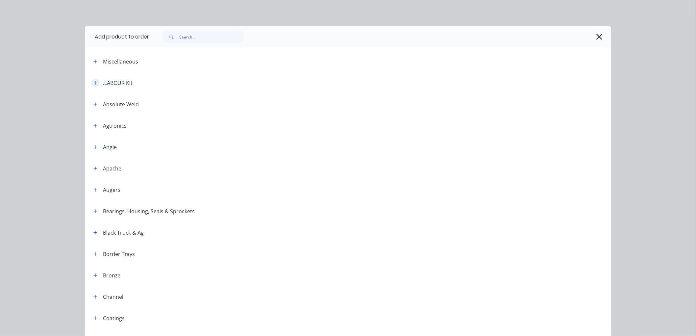
click at [94, 81] on icon "button" at bounding box center [95, 83] width 4 height 5
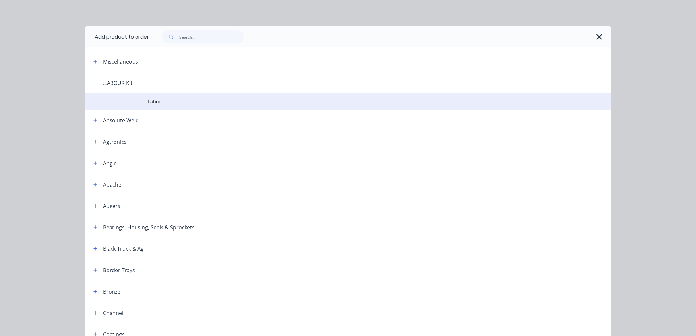
click at [163, 104] on span "Labour" at bounding box center [333, 101] width 370 height 7
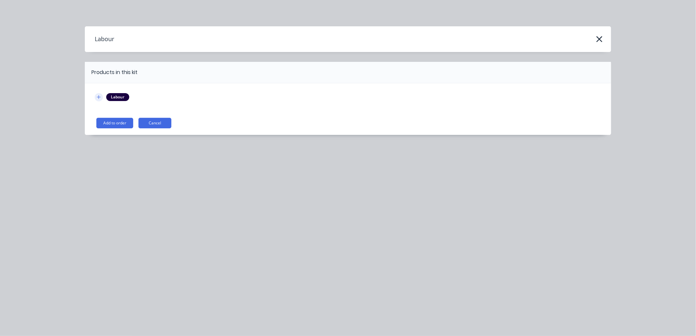
click at [97, 97] on icon "button" at bounding box center [99, 97] width 4 height 5
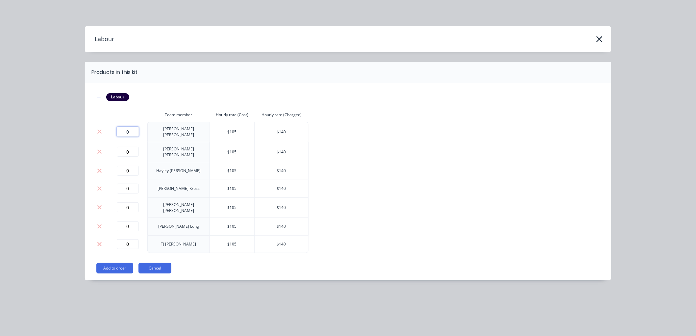
drag, startPoint x: 135, startPoint y: 129, endPoint x: 94, endPoint y: 129, distance: 40.8
click at [95, 129] on tr "0 [PERSON_NAME] $ 105 $ 140" at bounding box center [202, 132] width 214 height 20
type input "1.25"
drag, startPoint x: 134, startPoint y: 148, endPoint x: 83, endPoint y: 149, distance: 51.0
click at [83, 149] on div "Labour Products in this kit Labour Team member Hourly rate (Cost) Hourly rate (…" at bounding box center [348, 168] width 696 height 336
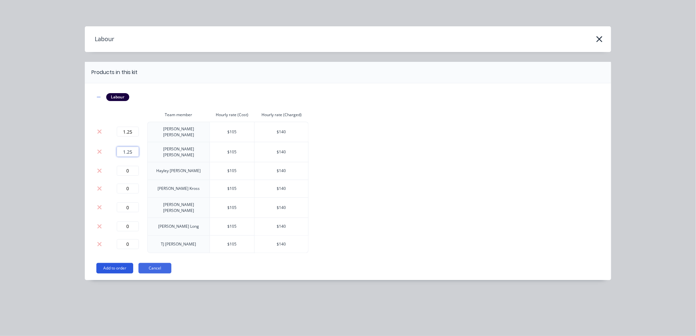
type input "1.25"
click at [118, 263] on button "Add to order" at bounding box center [114, 268] width 37 height 11
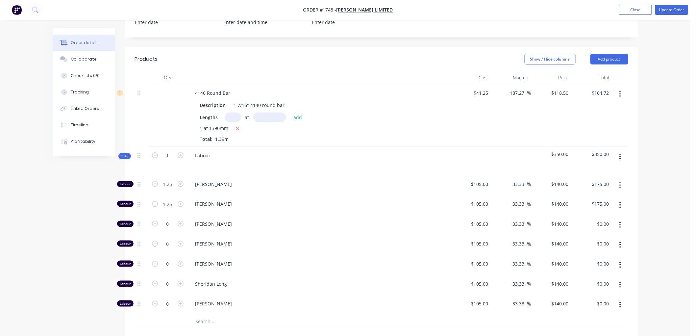
click at [123, 155] on icon at bounding box center [121, 155] width 3 height 3
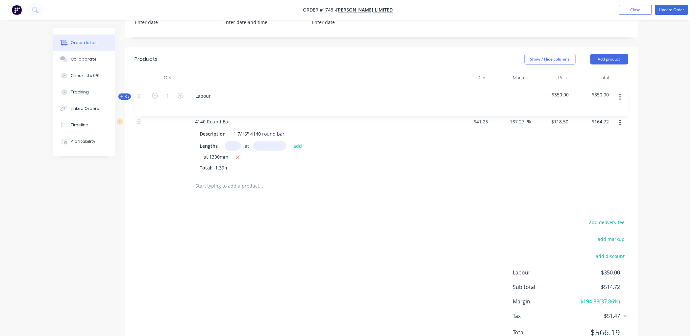
drag, startPoint x: 139, startPoint y: 156, endPoint x: 139, endPoint y: 92, distance: 63.1
click at [139, 92] on div "4140 Round Bar Description 1 7/16" 4140 round bar Lengths at add 1 at 1390mm To…" at bounding box center [381, 129] width 493 height 91
drag, startPoint x: 210, startPoint y: 91, endPoint x: 223, endPoint y: 91, distance: 12.5
click at [222, 91] on div "Labour" at bounding box center [318, 98] width 263 height 29
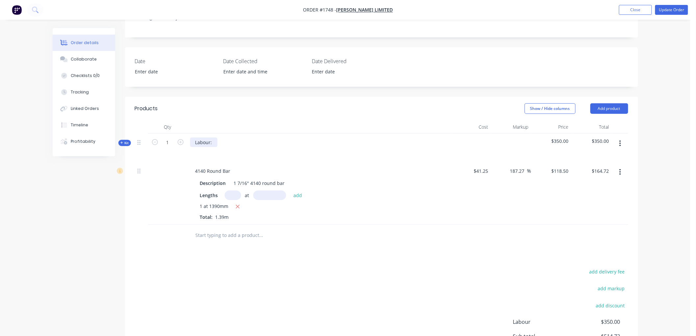
scroll to position [76, 0]
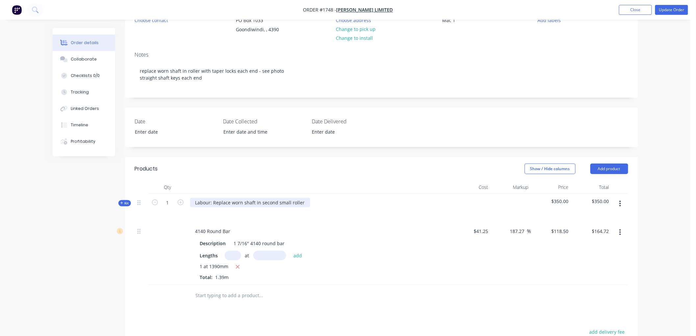
click at [139, 206] on div at bounding box center [141, 202] width 8 height 9
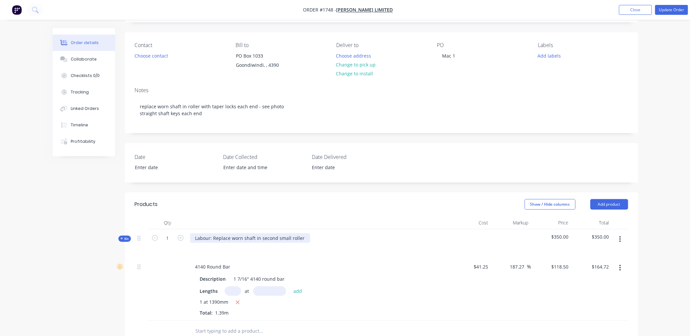
scroll to position [0, 0]
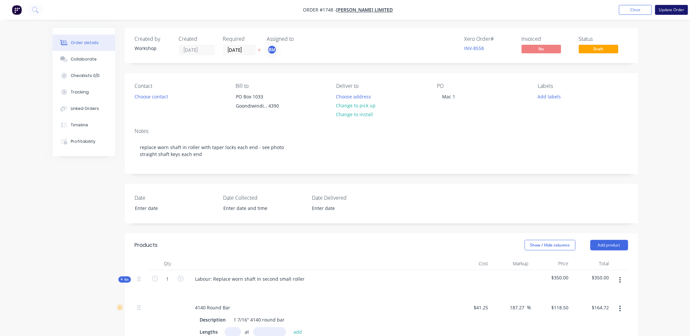
click at [682, 9] on button "Update Order" at bounding box center [671, 10] width 33 height 10
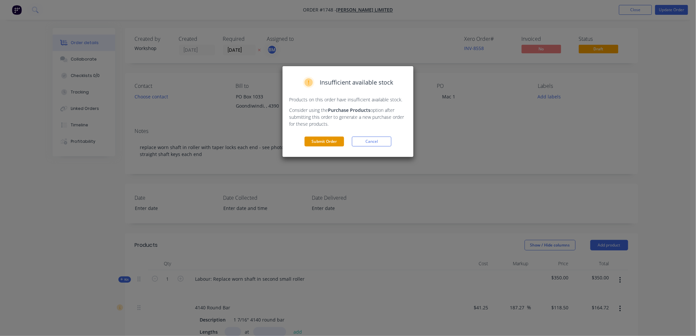
click at [336, 140] on button "Submit Order" at bounding box center [324, 141] width 39 height 10
